Goal: Task Accomplishment & Management: Manage account settings

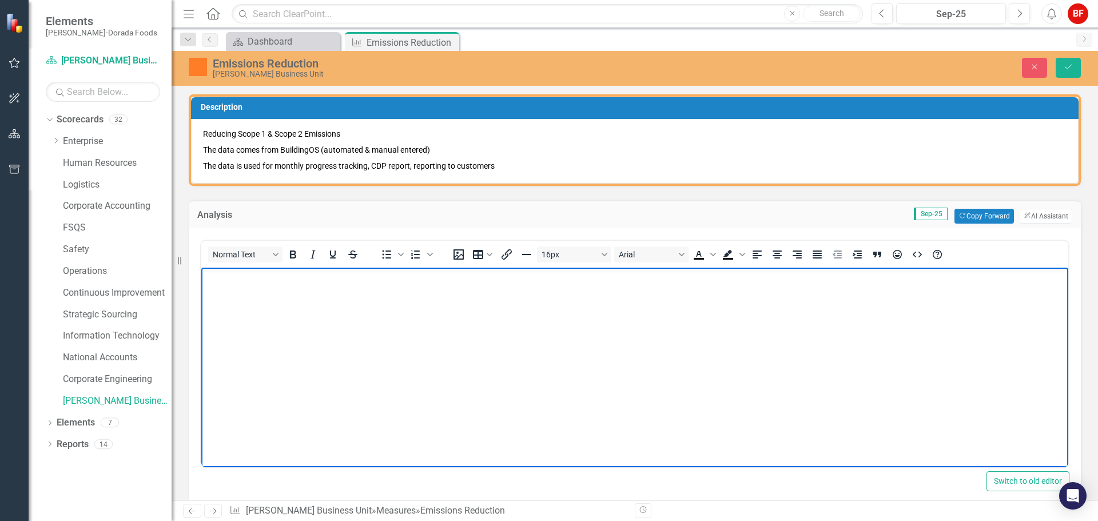
scroll to position [99, 0]
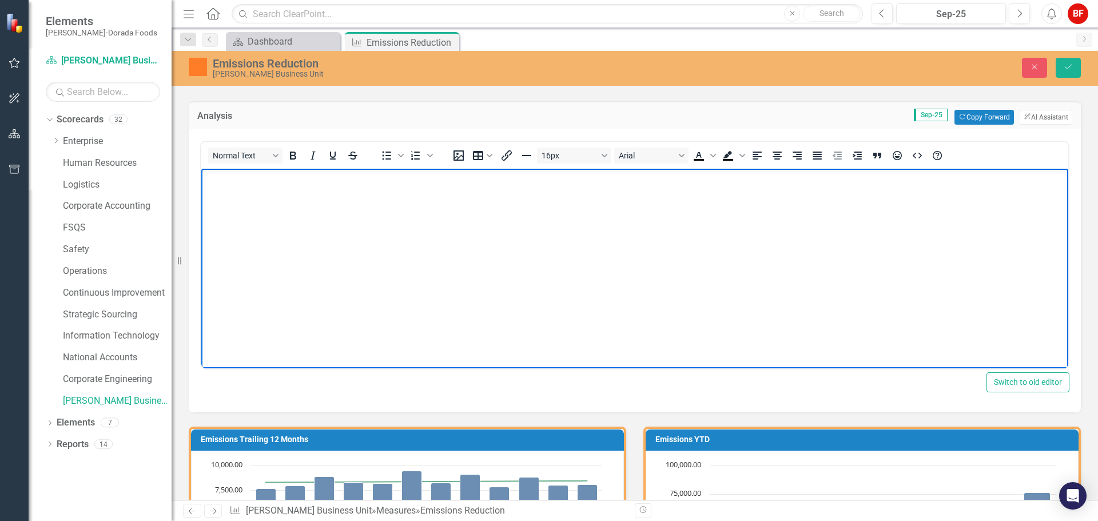
click at [224, 200] on body "Rich Text Area. Press ALT-0 for help." at bounding box center [634, 254] width 867 height 172
click at [519, 193] on body "Emissions are doing real well in OKC, RDV, & CHK but continues to increase in P…" at bounding box center [634, 254] width 867 height 172
click at [545, 178] on p "Emissions are doing real well in OKC, RDV, & CHK but continues to increase in P…" at bounding box center [635, 178] width 862 height 14
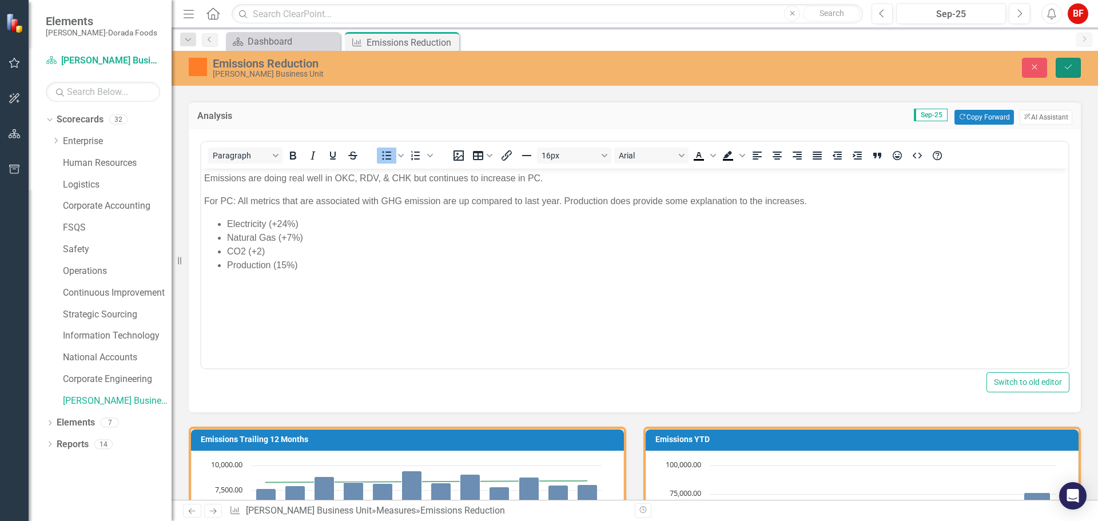
click at [1075, 63] on button "Save" at bounding box center [1068, 68] width 25 height 20
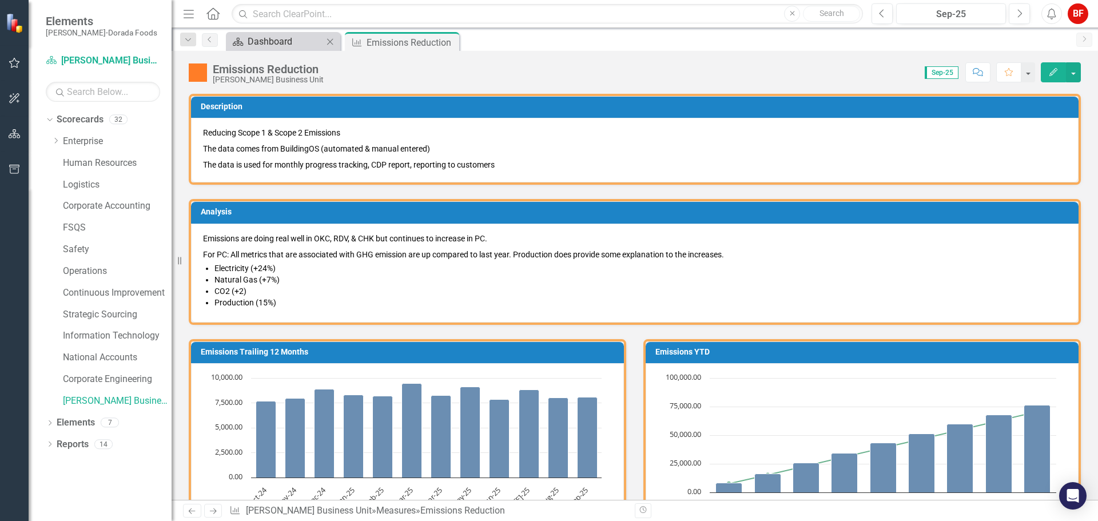
click at [294, 41] on div "Dashboard" at bounding box center [286, 41] width 76 height 14
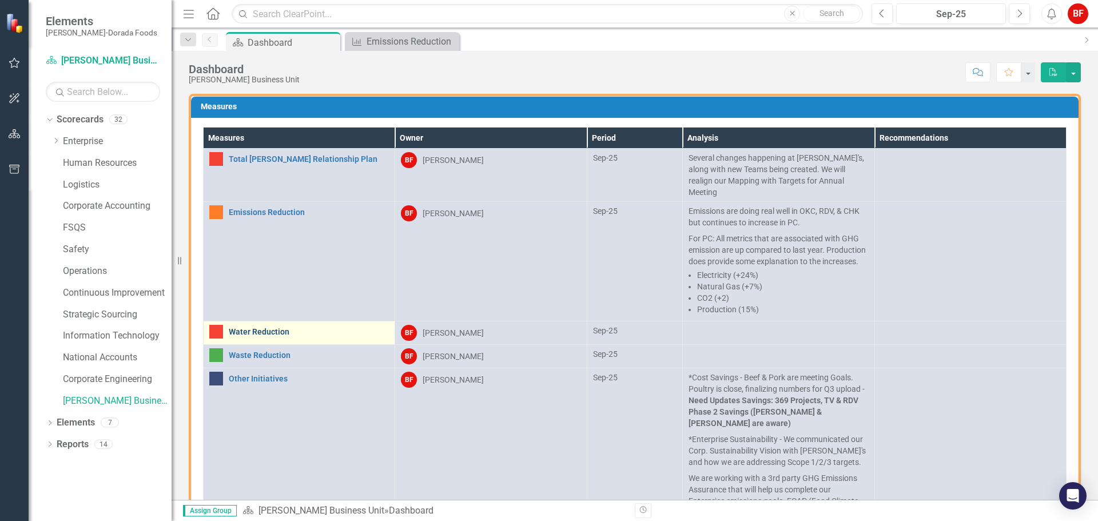
click at [256, 332] on link "Water Reduction" at bounding box center [309, 332] width 160 height 9
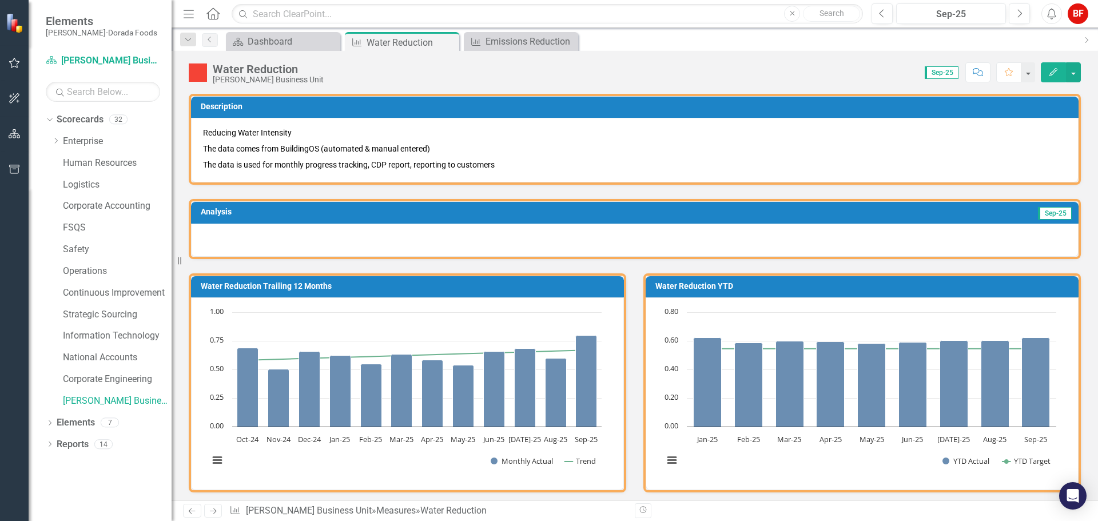
click at [231, 252] on div at bounding box center [635, 240] width 888 height 33
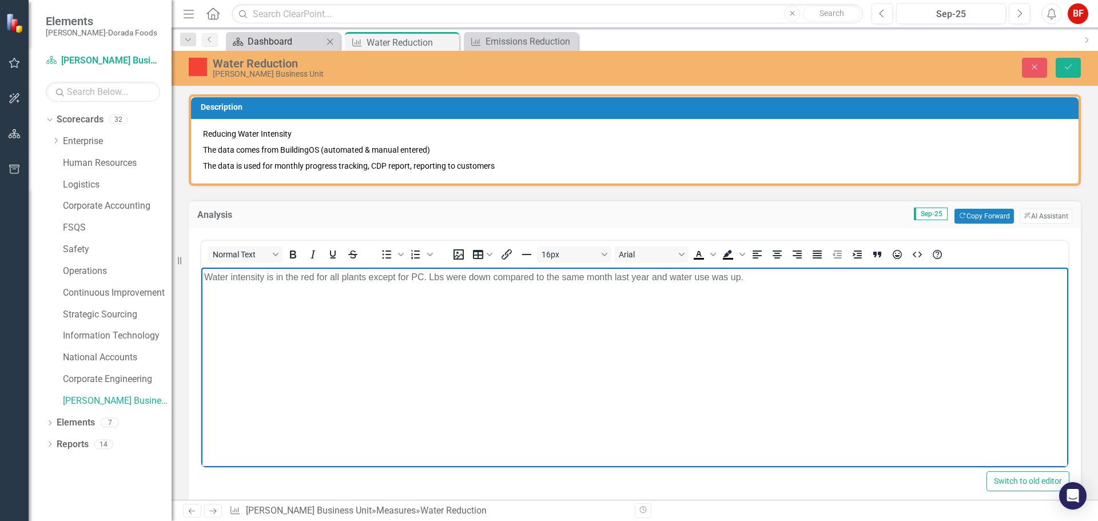
click at [280, 39] on div "Dashboard" at bounding box center [286, 41] width 76 height 14
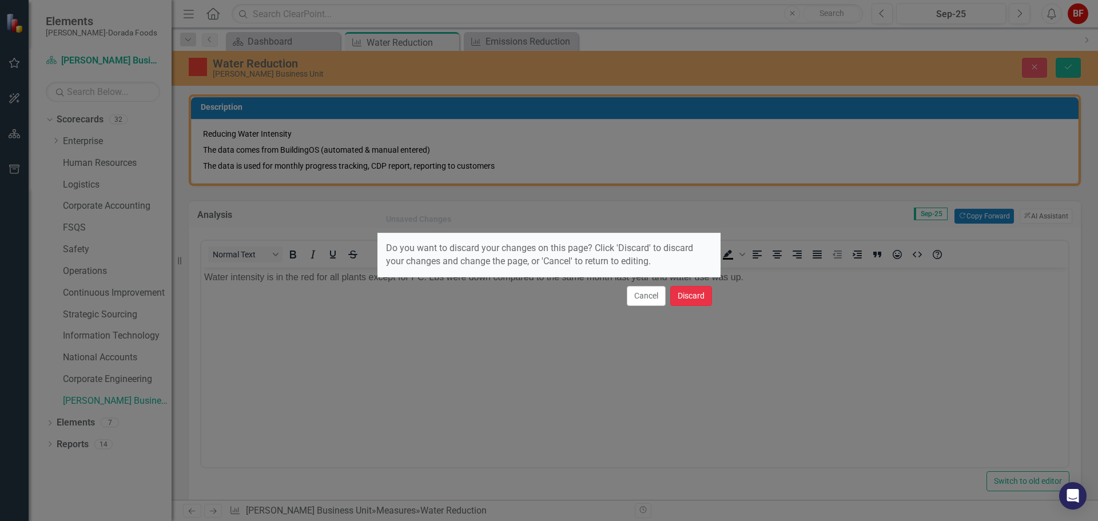
click at [692, 290] on button "Discard" at bounding box center [691, 296] width 42 height 20
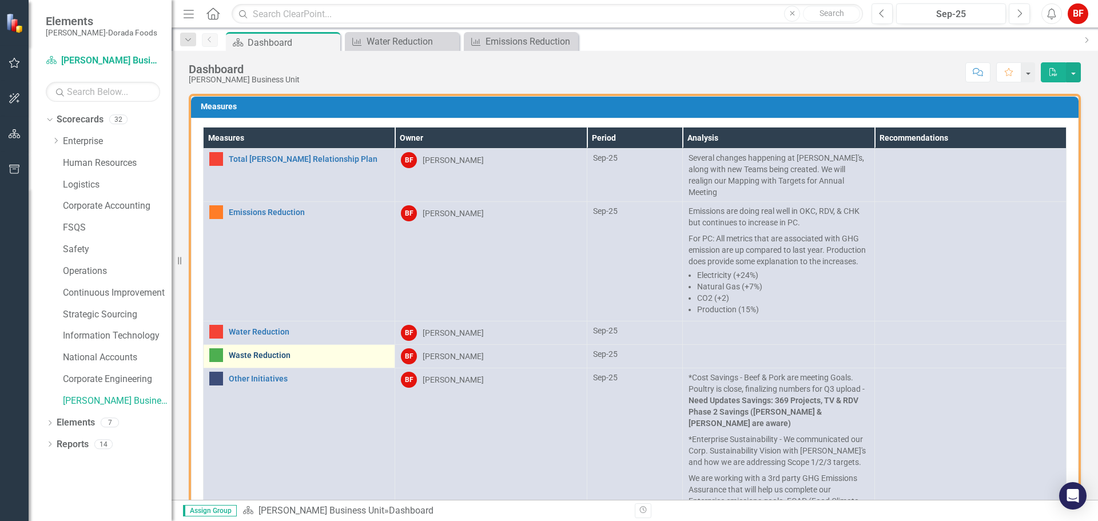
click at [261, 360] on link "Waste Reduction" at bounding box center [309, 355] width 160 height 9
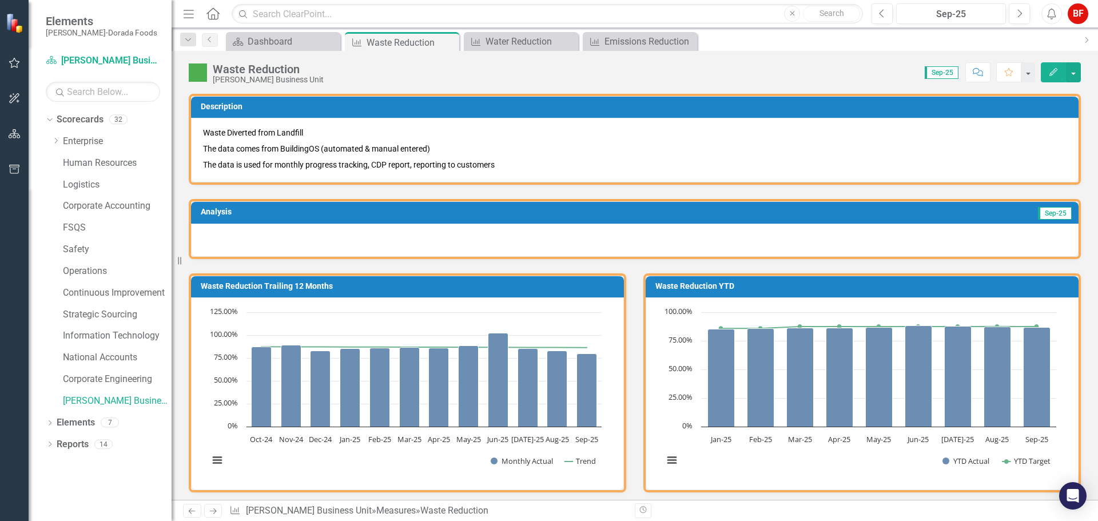
click at [216, 235] on div at bounding box center [635, 240] width 888 height 33
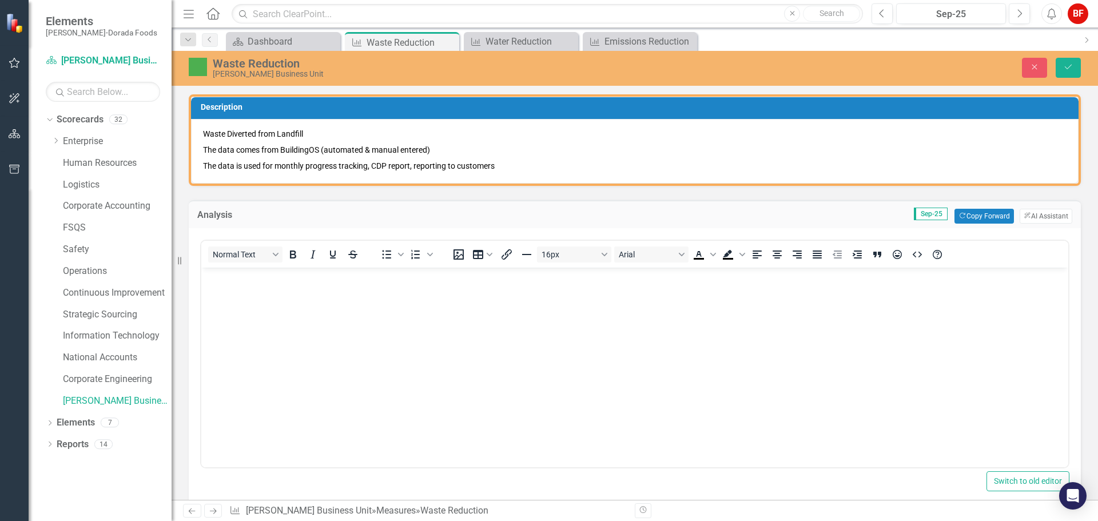
click at [225, 280] on p "Rich Text Area. Press ALT-0 for help." at bounding box center [635, 277] width 862 height 14
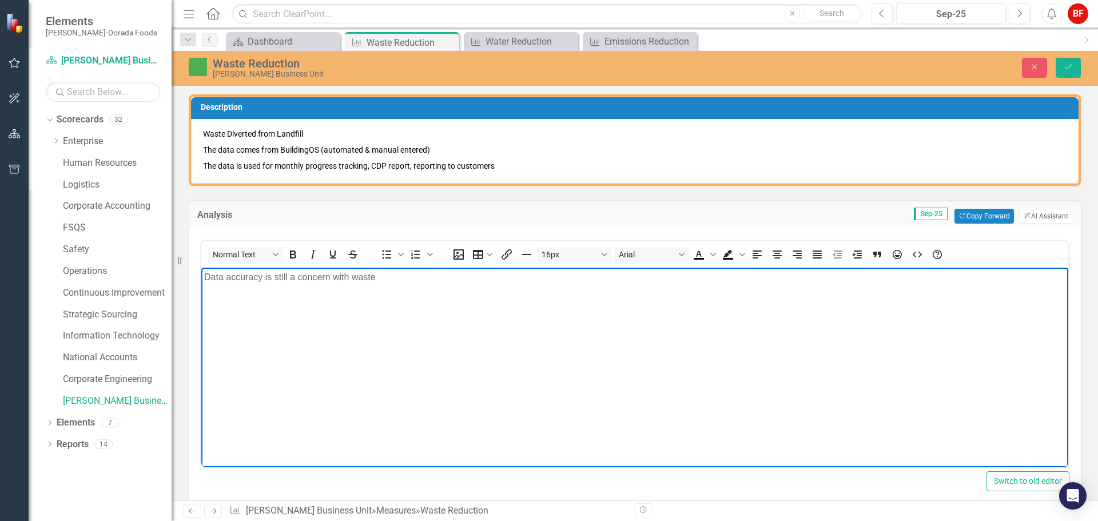
drag, startPoint x: 379, startPoint y: 272, endPoint x: 395, endPoint y: 281, distance: 18.7
click at [379, 272] on p "Data accuracy is still a concern with waste" at bounding box center [635, 277] width 862 height 14
drag, startPoint x: 643, startPoint y: 298, endPoint x: 693, endPoint y: 295, distance: 49.9
click at [644, 298] on p "[PERSON_NAME] is leading Waste Project. [PERSON_NAME] trained [PERSON_NAME] (in…" at bounding box center [635, 300] width 862 height 14
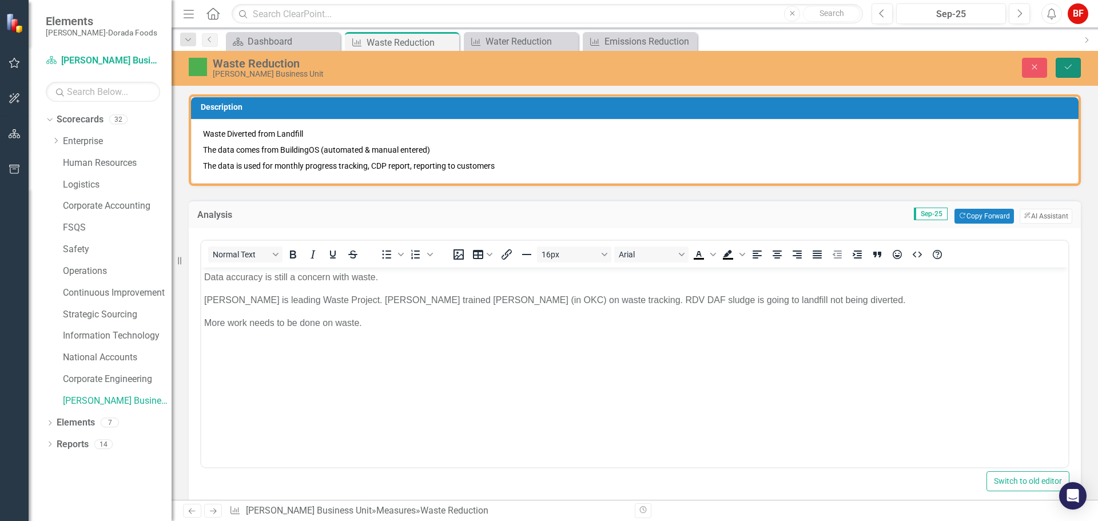
click at [1070, 68] on icon "Save" at bounding box center [1068, 67] width 10 height 8
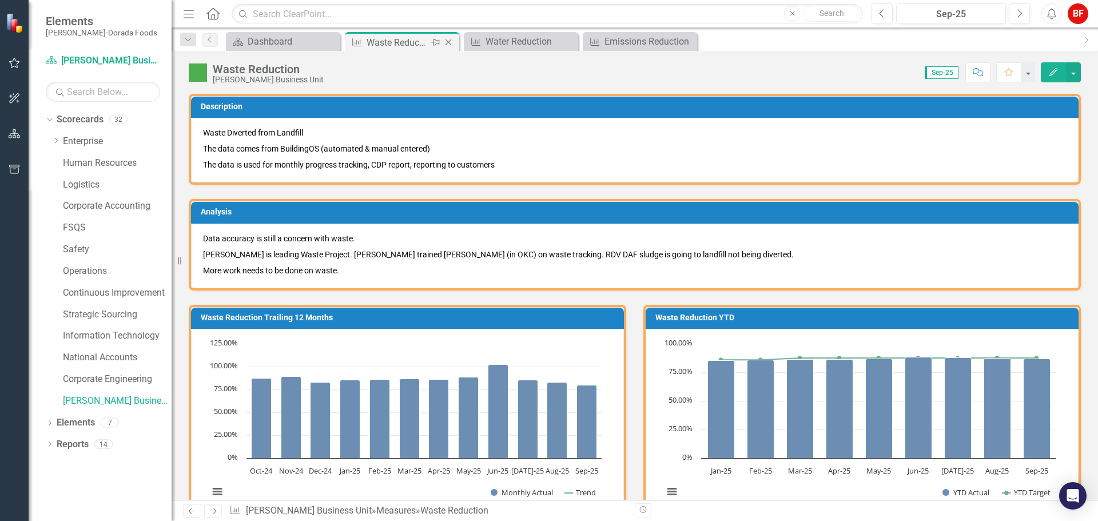
click at [448, 39] on icon "Close" at bounding box center [448, 42] width 11 height 9
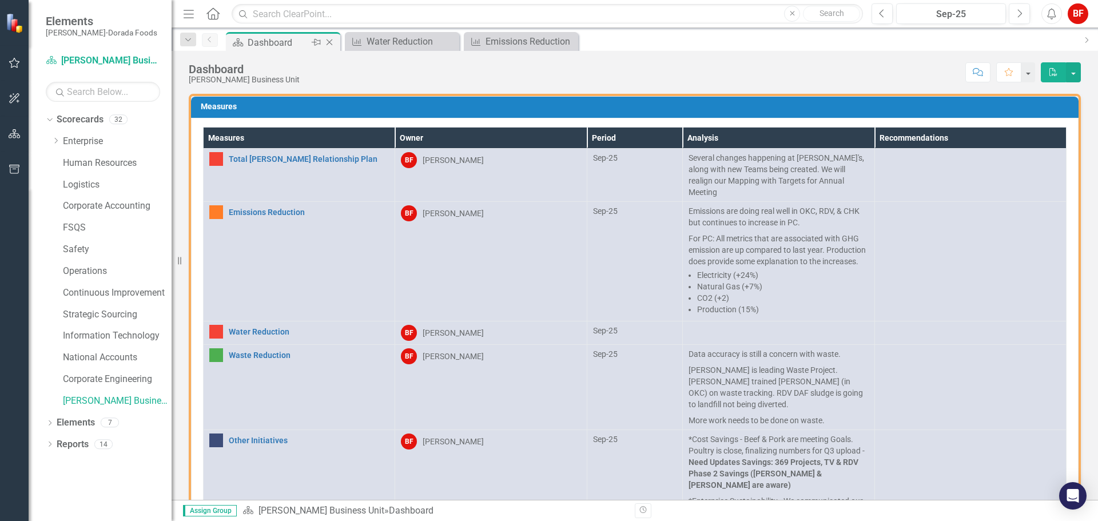
click at [284, 42] on div "Dashboard" at bounding box center [278, 42] width 61 height 14
